Goal: Navigation & Orientation: Find specific page/section

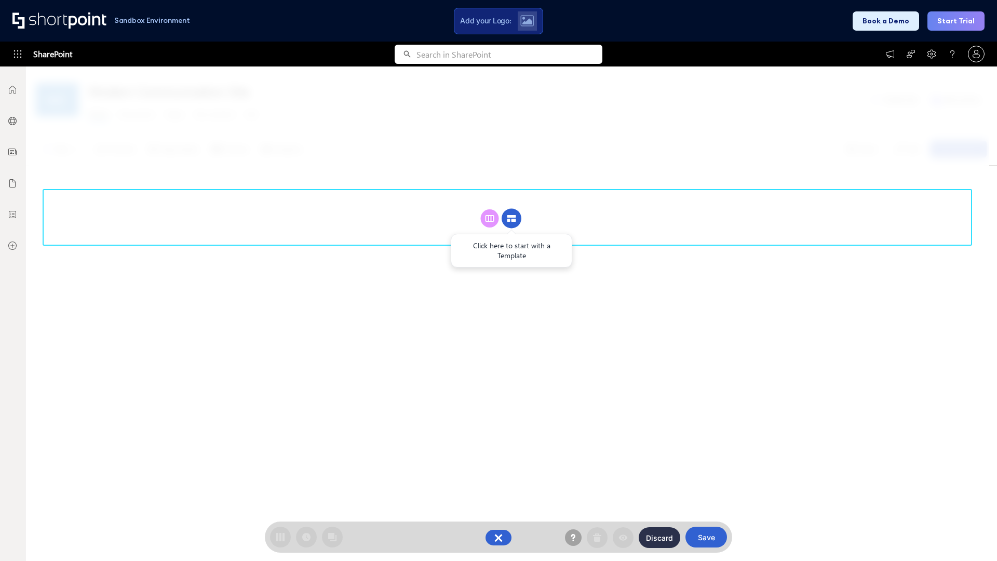
click at [512, 218] on circle at bounding box center [512, 219] width 20 height 20
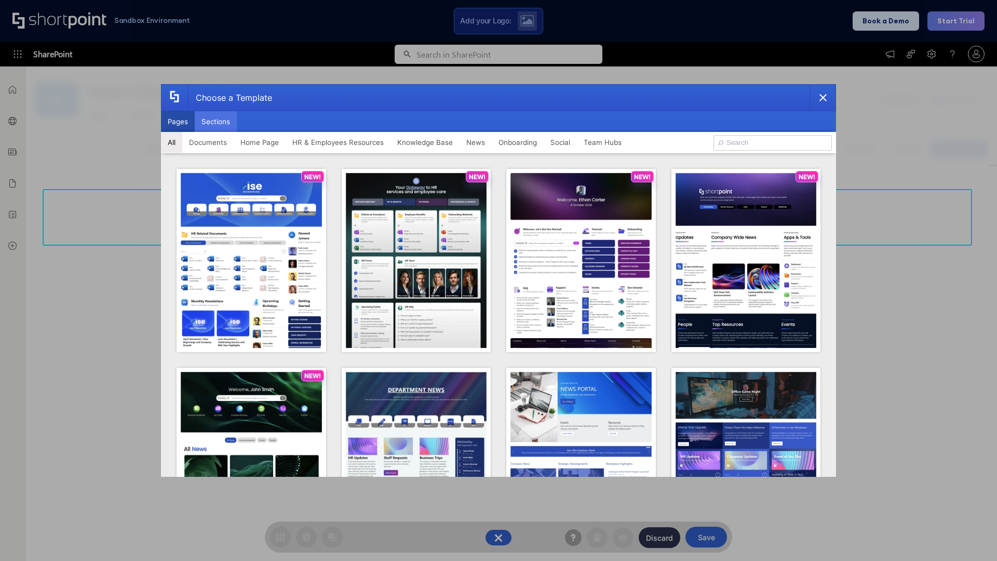
click at [216, 122] on button "Sections" at bounding box center [216, 121] width 42 height 21
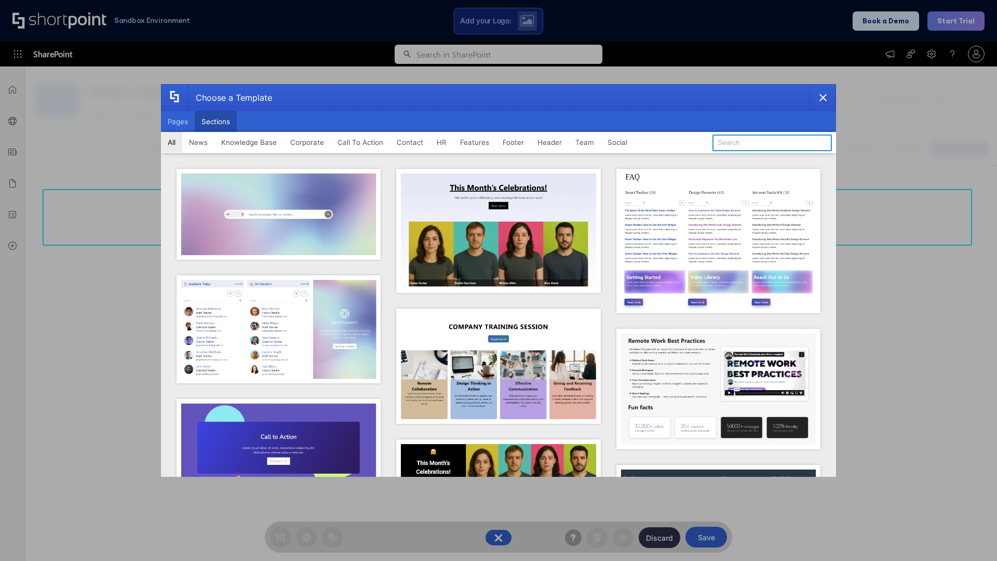
type input "Features Kit 6"
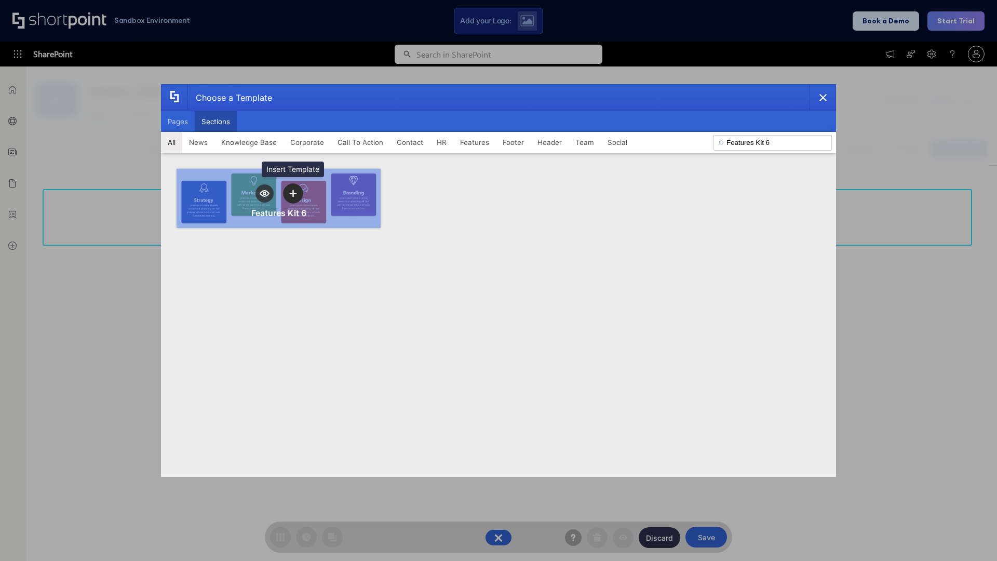
click at [293, 193] on icon "template selector" at bounding box center [292, 193] width 7 height 7
